Goal: Navigation & Orientation: Find specific page/section

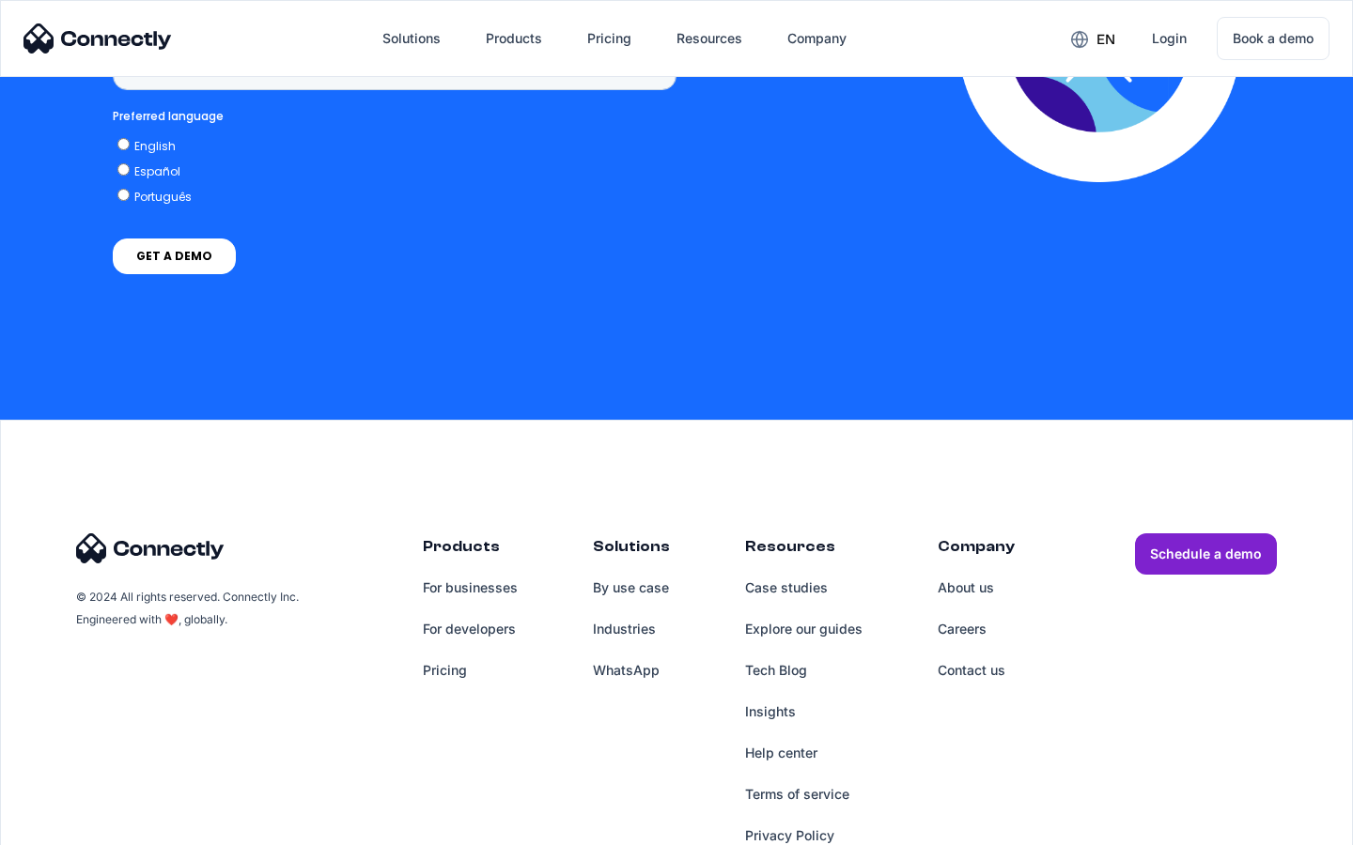
scroll to position [1424, 0]
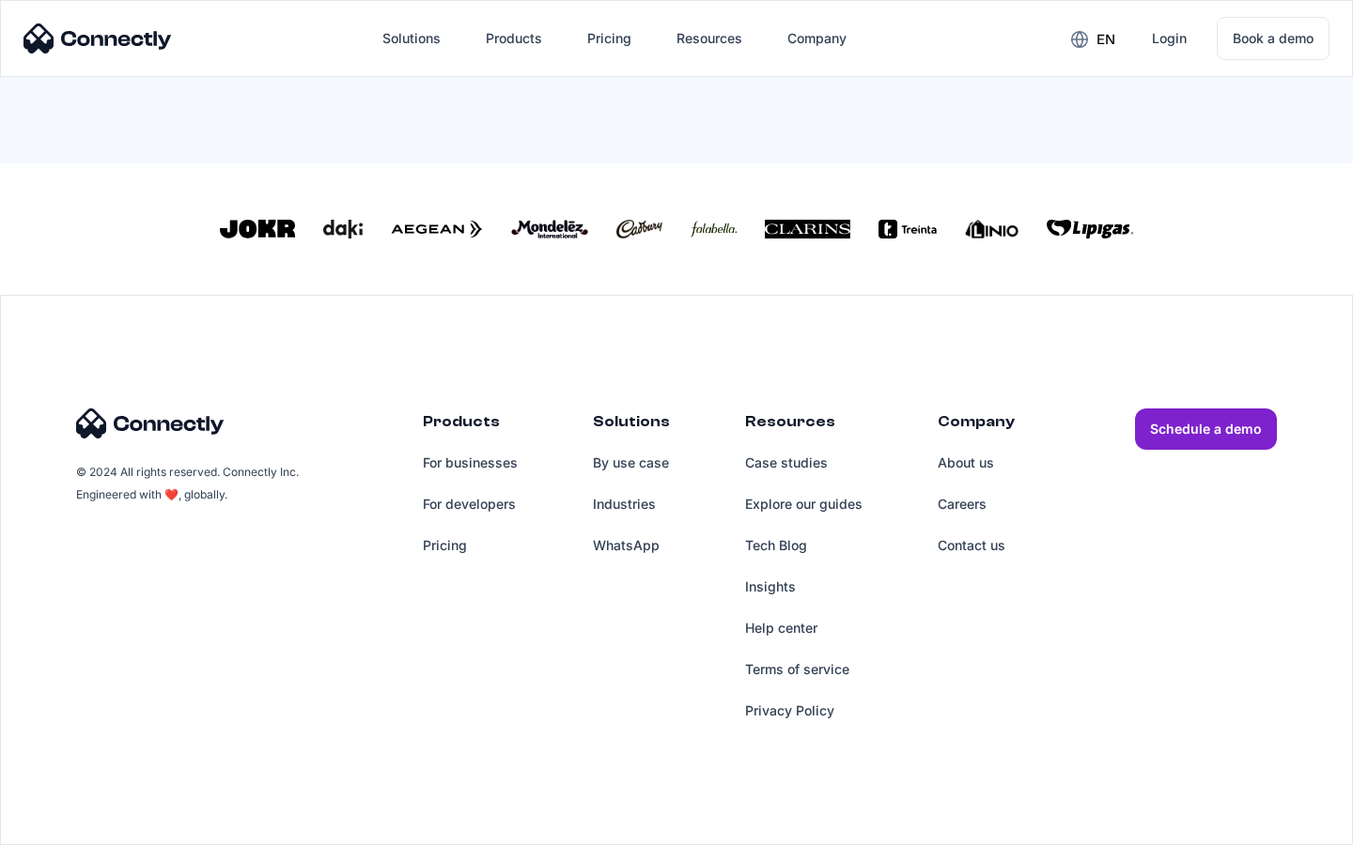
scroll to position [824, 0]
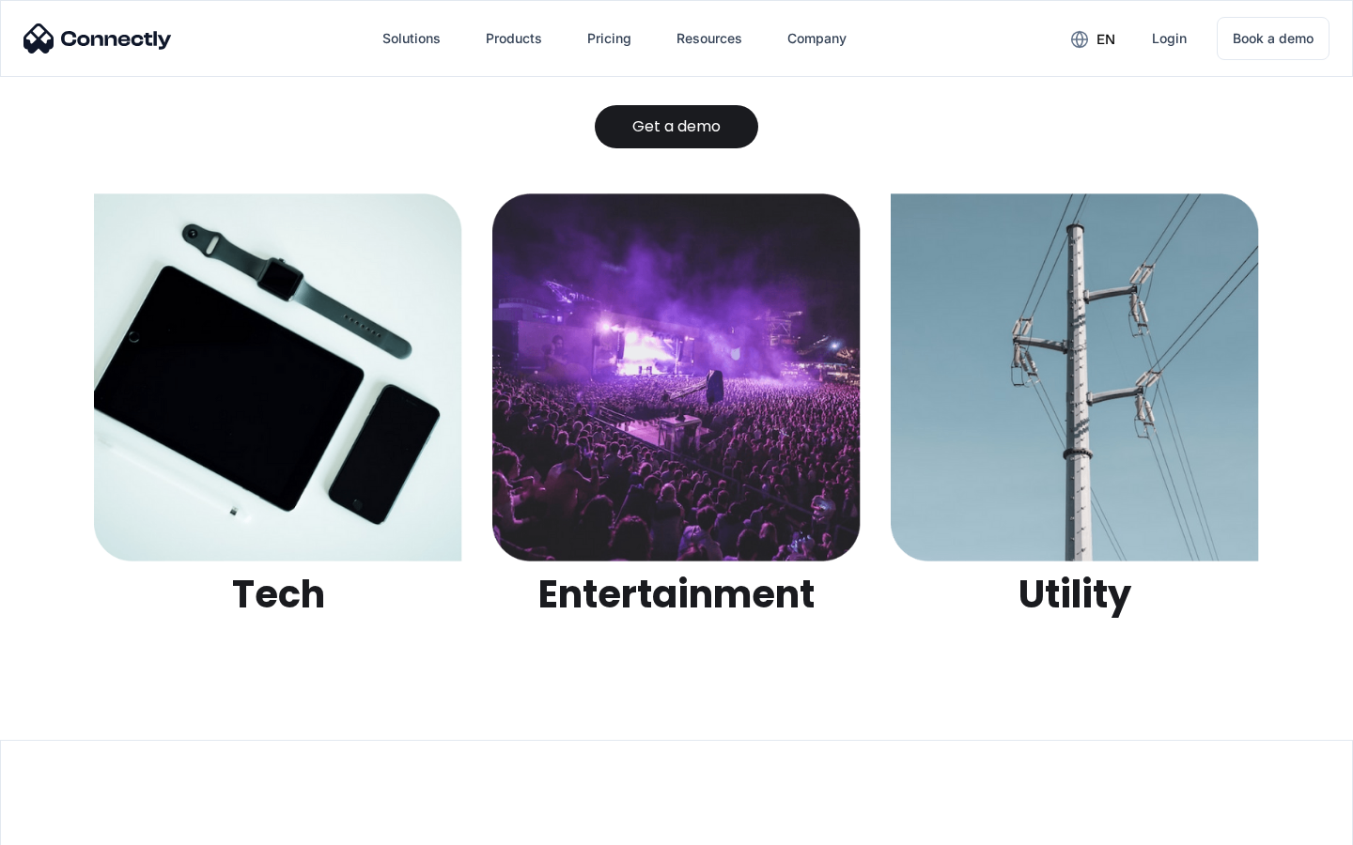
scroll to position [5927, 0]
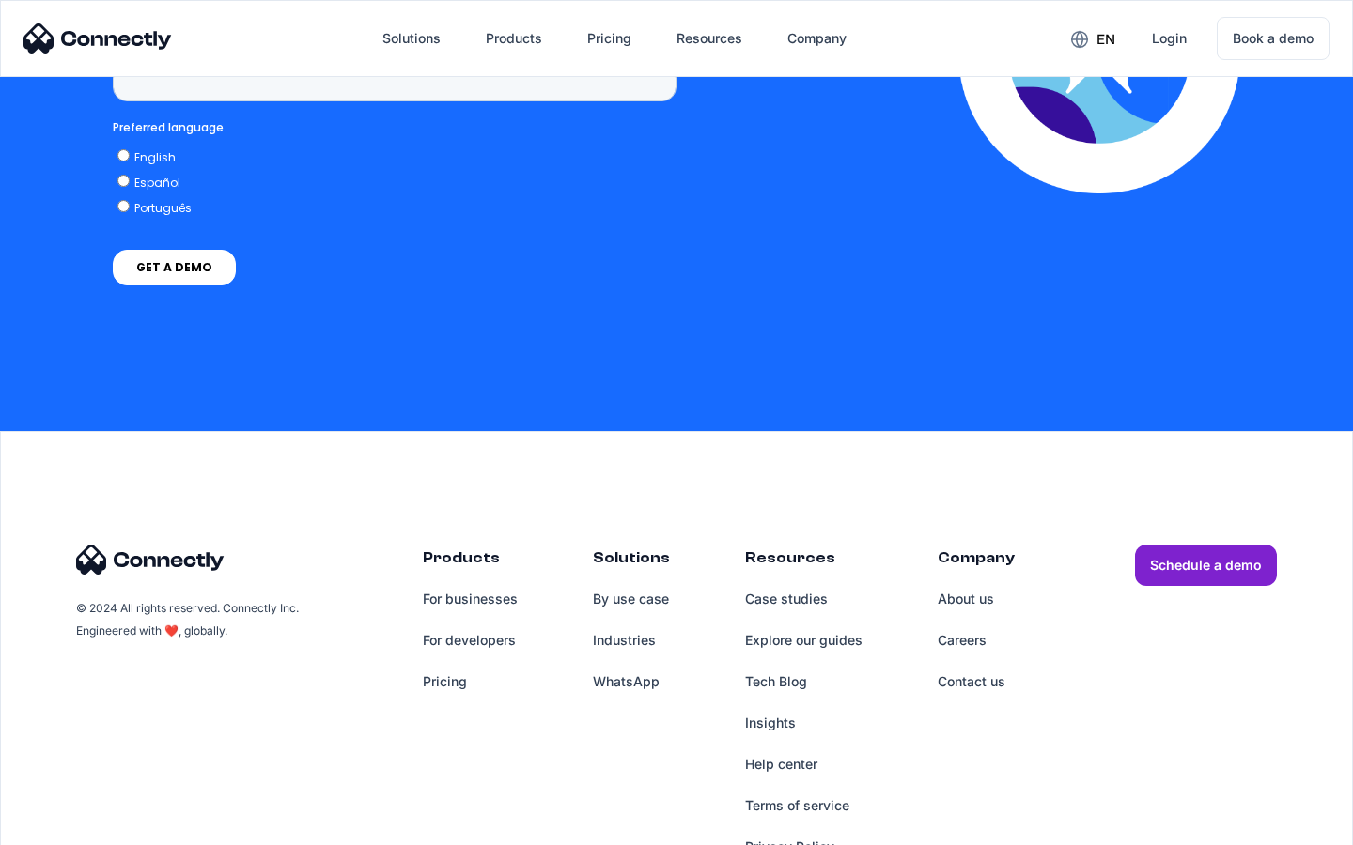
scroll to position [4783, 0]
